Goal: Check status: Check status

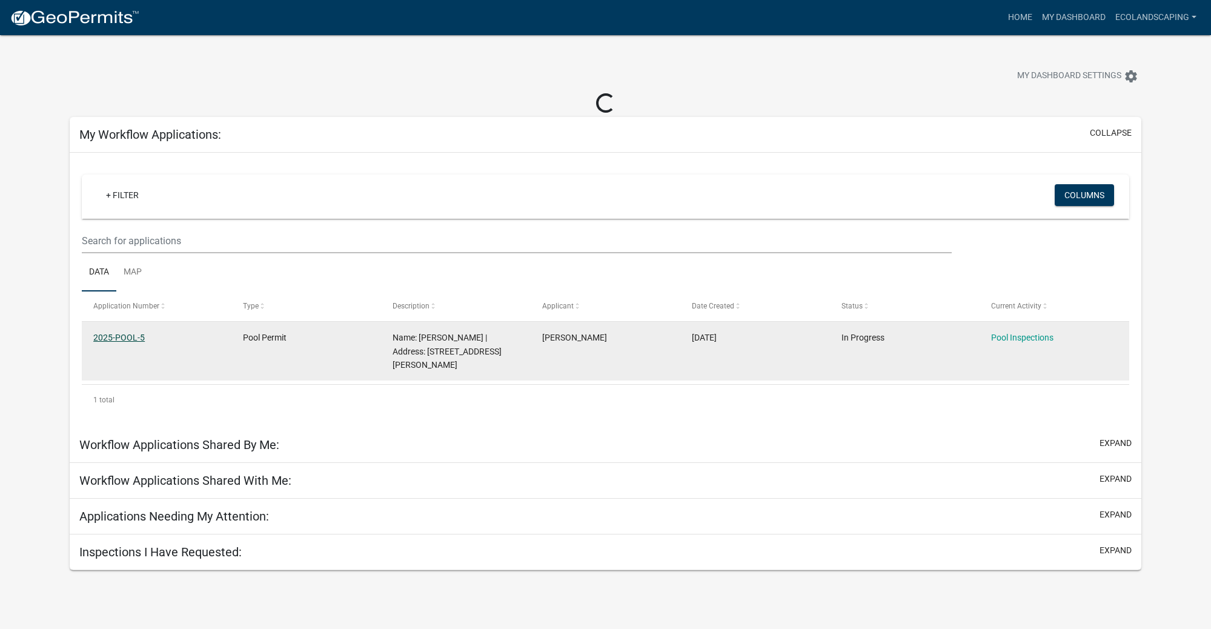
click at [125, 338] on link "2025-POOL-5" at bounding box center [119, 338] width 52 height 10
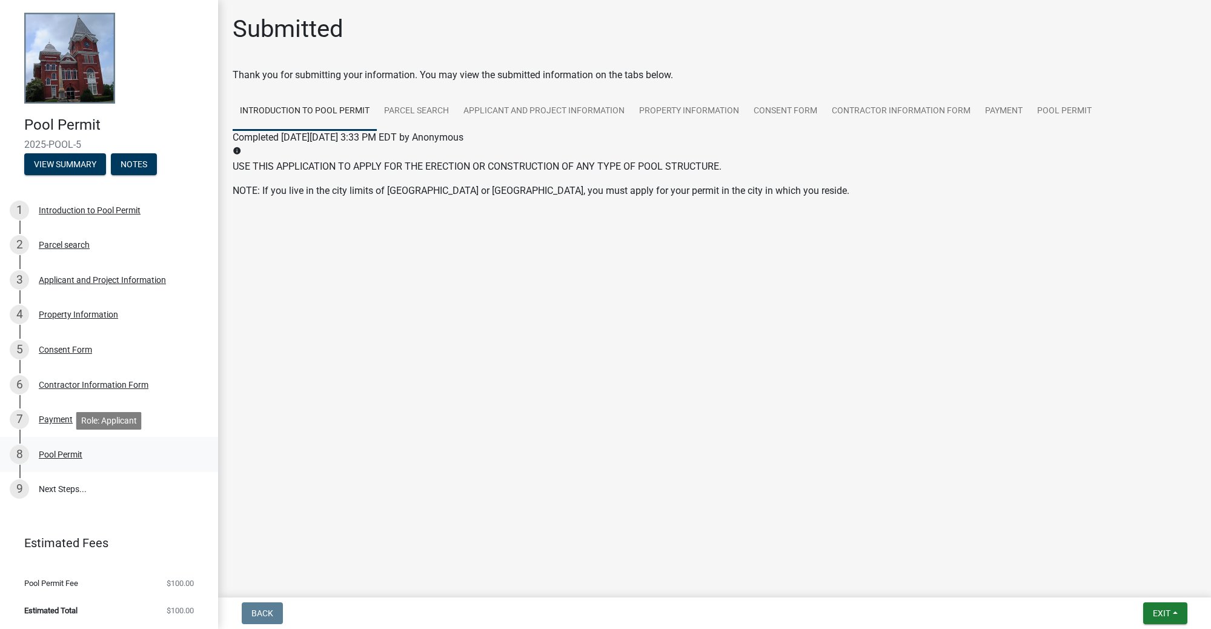
click at [64, 453] on div "Pool Permit" at bounding box center [61, 454] width 44 height 8
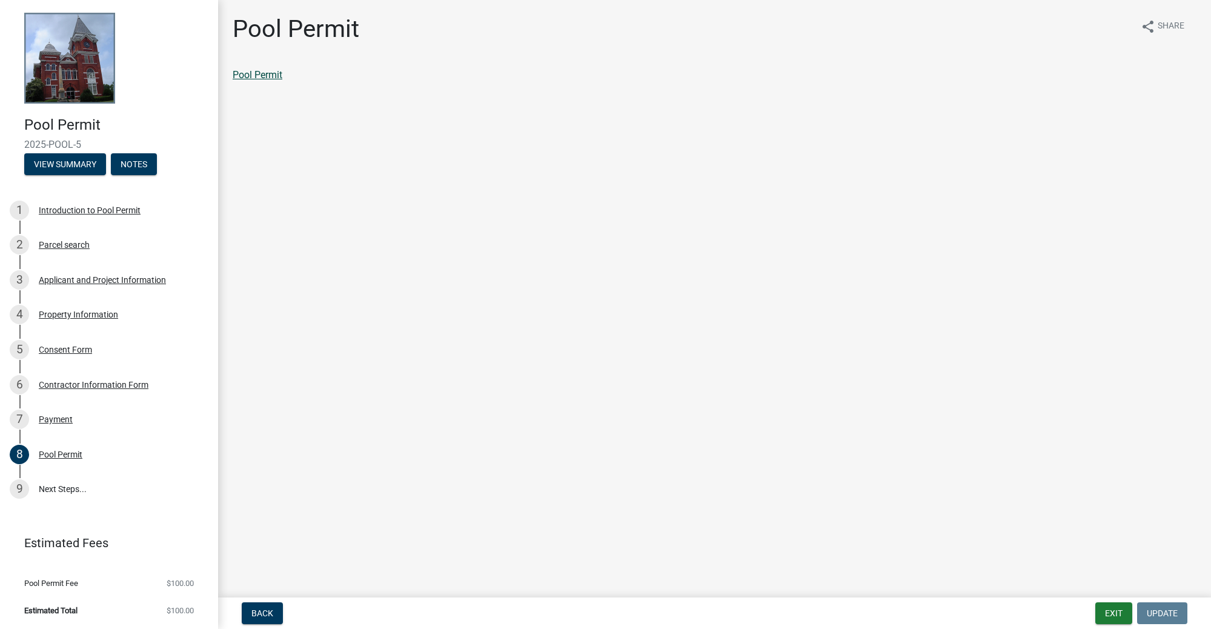
click at [262, 79] on link "Pool Permit" at bounding box center [258, 75] width 50 height 12
click at [52, 487] on link "9 Next Steps..." at bounding box center [109, 489] width 218 height 35
click at [65, 489] on link "9 Next Steps..." at bounding box center [109, 489] width 218 height 35
click at [56, 489] on link "9 Next Steps..." at bounding box center [109, 489] width 218 height 35
click at [80, 173] on button "View Summary" at bounding box center [65, 164] width 82 height 22
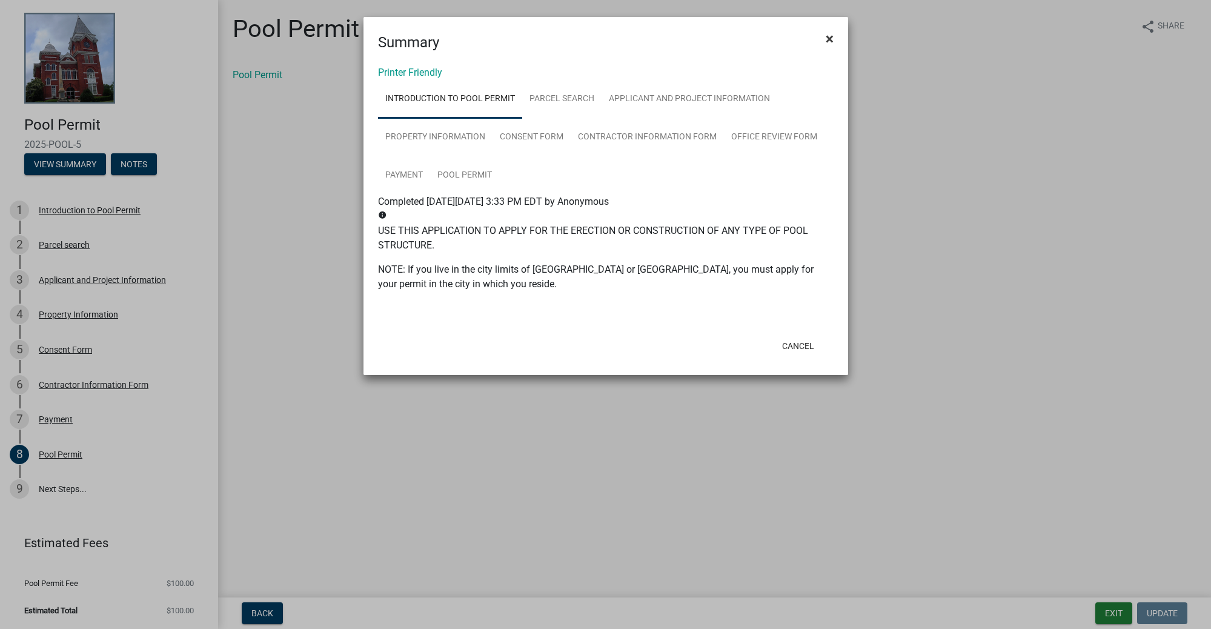
click at [830, 36] on span "×" at bounding box center [830, 38] width 8 height 17
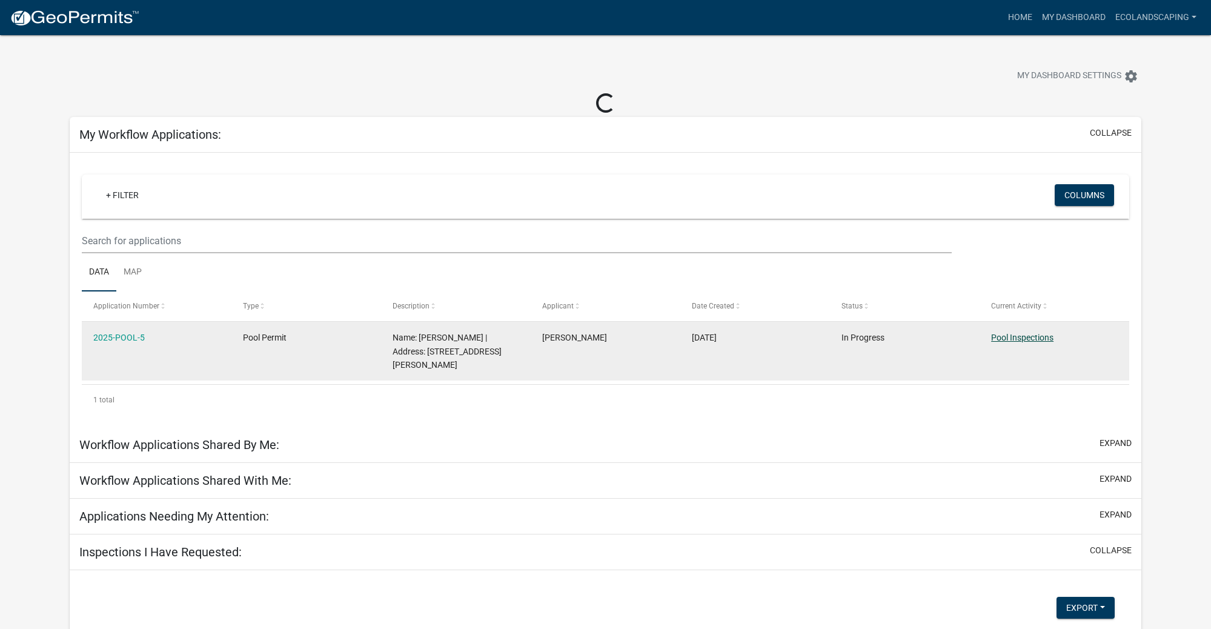
click at [1040, 334] on link "Pool Inspections" at bounding box center [1022, 338] width 62 height 10
